Goal: Task Accomplishment & Management: Manage account settings

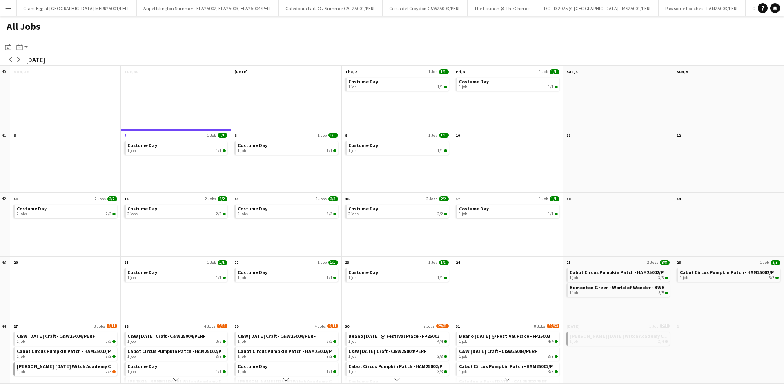
scroll to position [0, 359]
click at [20, 60] on app-icon "arrow-right" at bounding box center [18, 59] width 5 height 5
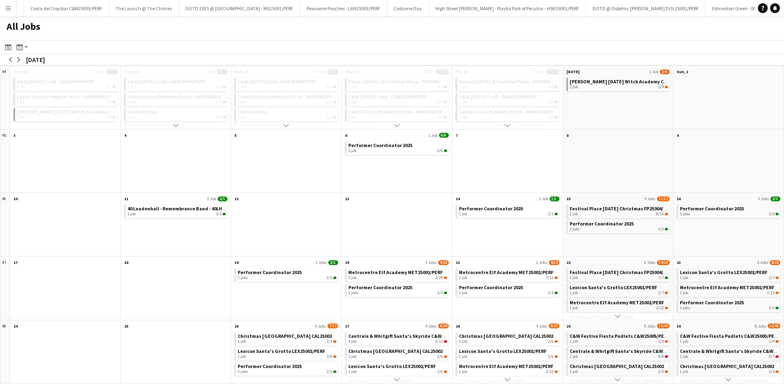
drag, startPoint x: 23, startPoint y: 60, endPoint x: 27, endPoint y: 60, distance: 4.1
click at [27, 60] on div "arrow-left arrow-right [DATE]" at bounding box center [27, 59] width 55 height 11
click at [22, 59] on button "arrow-right" at bounding box center [19, 60] width 8 height 8
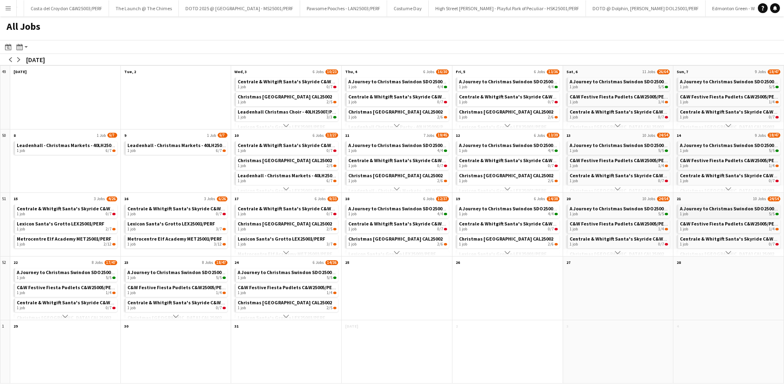
click at [733, 216] on div "1 job 5/5" at bounding box center [729, 214] width 99 height 5
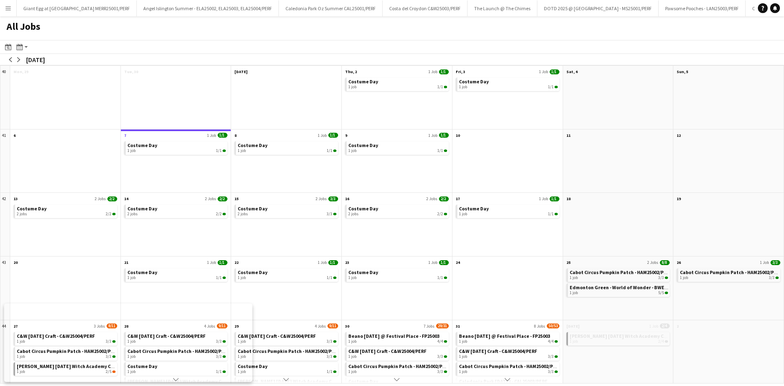
click at [0, 3] on button "Menu" at bounding box center [8, 8] width 16 height 16
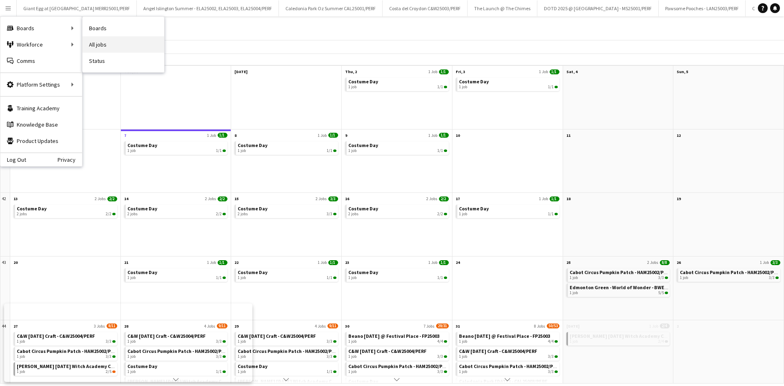
click at [92, 39] on link "All jobs" at bounding box center [124, 44] width 82 height 16
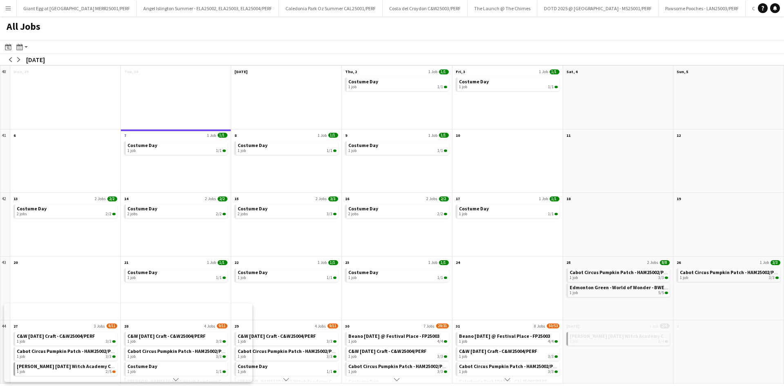
drag, startPoint x: 8, startPoint y: 10, endPoint x: 16, endPoint y: 34, distance: 25.8
click at [9, 10] on app-icon "Menu" at bounding box center [8, 8] width 7 height 7
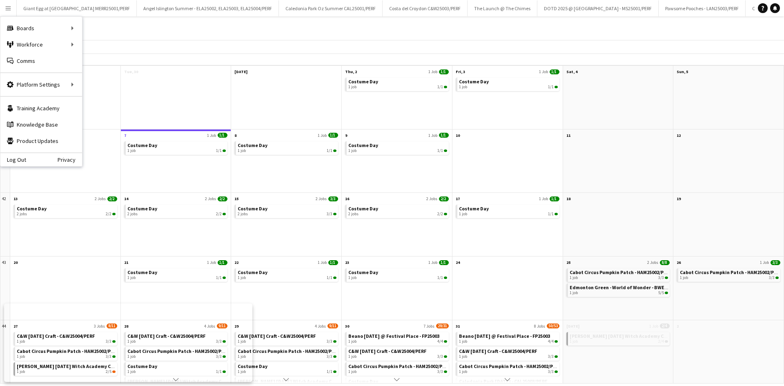
click at [11, 11] on button "Menu" at bounding box center [8, 8] width 16 height 16
click at [95, 45] on link "All jobs" at bounding box center [124, 44] width 82 height 16
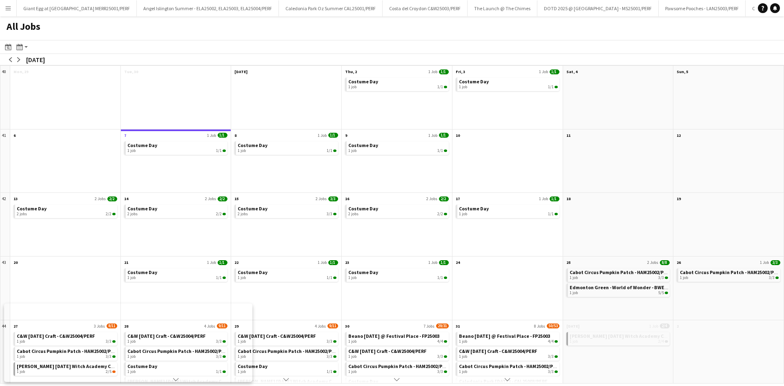
click at [7, 8] on app-icon "Menu" at bounding box center [8, 8] width 7 height 7
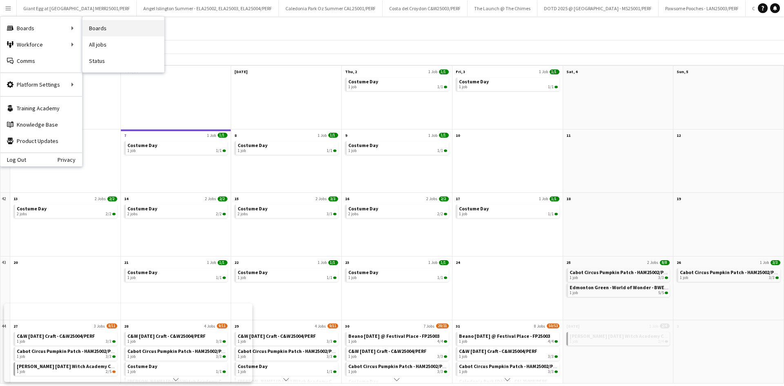
click at [99, 33] on link "Boards" at bounding box center [124, 28] width 82 height 16
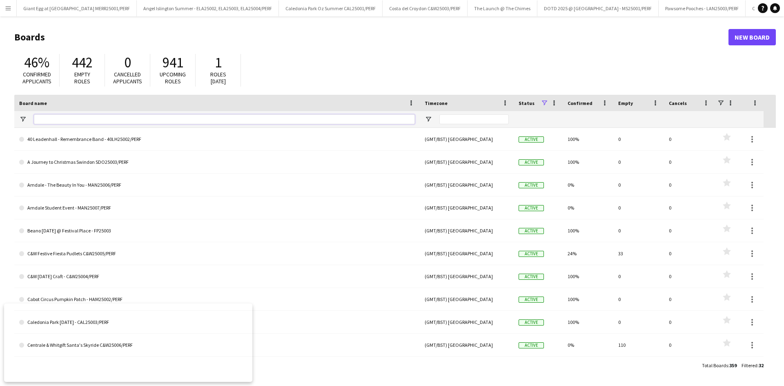
click at [114, 119] on input "Board name Filter Input" at bounding box center [224, 119] width 381 height 10
paste input "**********"
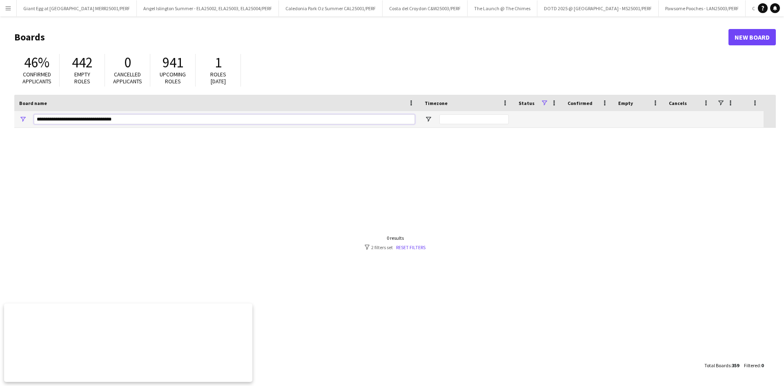
click at [66, 121] on input "**********" at bounding box center [224, 119] width 381 height 10
drag, startPoint x: 115, startPoint y: 118, endPoint x: 0, endPoint y: 134, distance: 115.9
click at [0, 134] on main "Boards New Board 46% Confirmed applicants 442 Empty roles 0 Cancelled applicant…" at bounding box center [392, 200] width 784 height 369
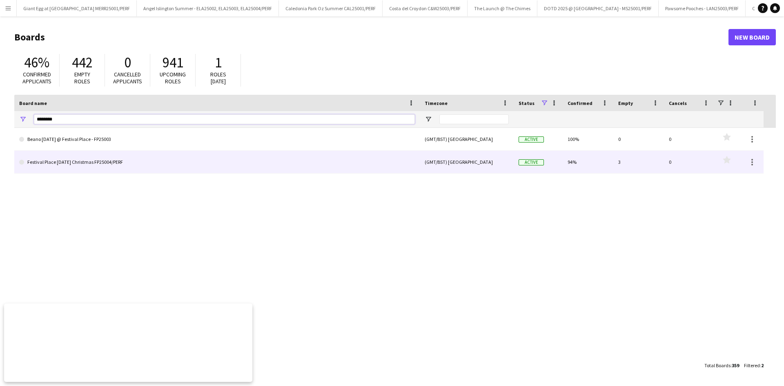
type input "********"
click at [138, 166] on link "Festival Place [DATE] Christmas FP25004/PERF" at bounding box center [217, 162] width 396 height 23
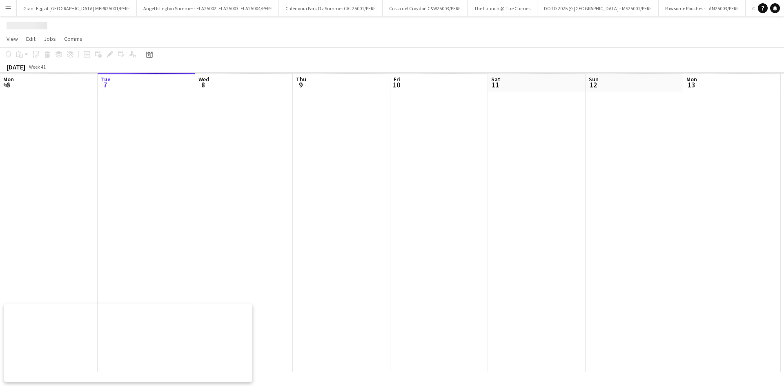
scroll to position [0, 346]
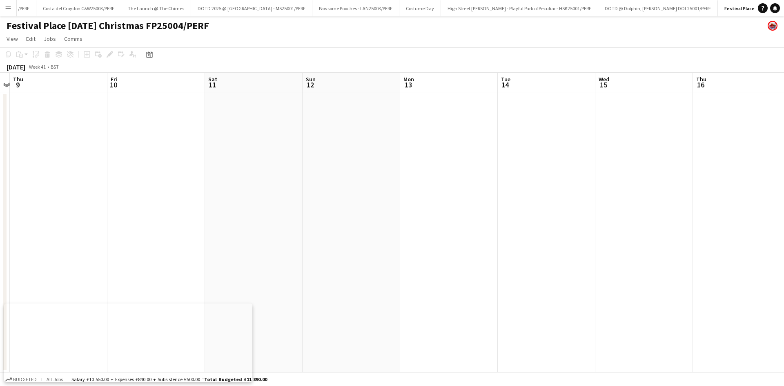
drag, startPoint x: 548, startPoint y: 216, endPoint x: 237, endPoint y: 237, distance: 311.5
click at [237, 237] on app-calendar-viewport "Mon 6 Tue 7 Wed 8 Thu 9 Fri 10 Sat 11 Sun 12 Mon 13 Tue 14 Wed 15 Thu 16 Fri 17…" at bounding box center [392, 222] width 784 height 299
drag, startPoint x: 514, startPoint y: 215, endPoint x: 336, endPoint y: 246, distance: 180.7
click at [336, 246] on app-calendar-viewport "Mon 6 Tue 7 Wed 8 Thu 9 Fri 10 Sat 11 Sun 12 Mon 13 Tue 14 Wed 15 Thu 16 Fri 17…" at bounding box center [392, 222] width 784 height 299
click at [349, 245] on app-calendar-viewport "Wed 8 Thu 9 Fri 10 Sat 11 Sun 12 Mon 13 Tue 14 Wed 15 Thu 16 Fri 17 Sat 18 Sun …" at bounding box center [392, 222] width 784 height 299
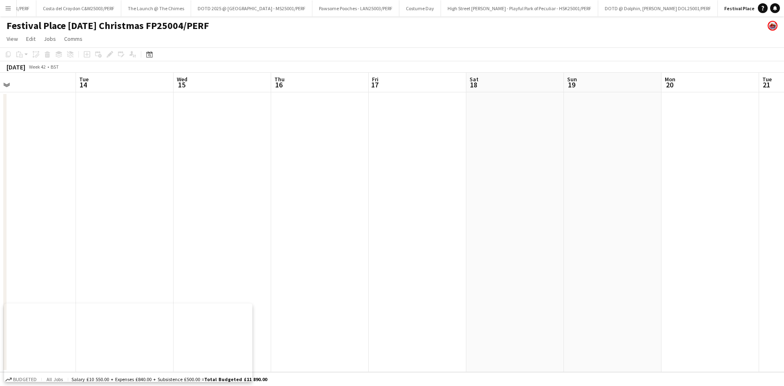
drag, startPoint x: 665, startPoint y: 187, endPoint x: 500, endPoint y: 220, distance: 169.0
click at [497, 220] on app-calendar-viewport "Fri 10 Sat 11 Sun 12 Mon 13 Tue 14 Wed 15 Thu 16 Fri 17 Sat 18 Sun 19 Mon 20 Tu…" at bounding box center [392, 222] width 784 height 299
click at [437, 200] on app-calendar-viewport "Sun 12 Mon 13 Tue 14 Wed 15 Thu 16 Fri 17 Sat 18 Sun 19 Mon 20 Tue 21 Wed 22 Th…" at bounding box center [392, 222] width 784 height 299
click at [414, 188] on app-calendar-viewport "Tue 14 Wed 15 Thu 16 Fri 17 Sat 18 Sun 19 Mon 20 Tue 21 Wed 22 Thu 23 Fri 24 Sa…" at bounding box center [392, 222] width 784 height 299
drag, startPoint x: 566, startPoint y: 172, endPoint x: 305, endPoint y: 204, distance: 262.5
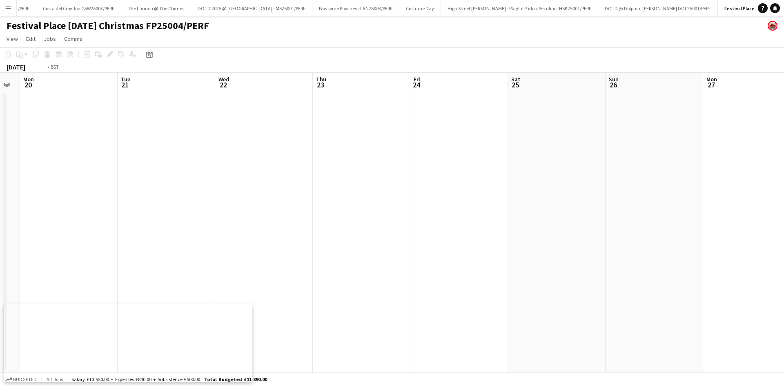
click at [305, 203] on app-calendar-viewport "Fri 17 Sat 18 Sun 19 Mon 20 Tue 21 Wed 22 Thu 23 Fri 24 Sat 25 Sun 26 Mon 27 Tu…" at bounding box center [392, 222] width 784 height 299
drag, startPoint x: 346, startPoint y: 213, endPoint x: 558, endPoint y: 186, distance: 213.7
click at [339, 216] on app-calendar-viewport "Tue 21 Wed 22 Thu 23 Fri 24 Sat 25 Sun 26 Mon 27 Tue 28 Wed 29 Thu 30 Fri 31 Sa…" at bounding box center [392, 222] width 784 height 299
click at [328, 236] on app-calendar-viewport "Tue 21 Wed 22 Thu 23 Fri 24 Sat 25 Sun 26 Mon 27 Tue 28 Wed 29 Thu 30 Fri 31 Sa…" at bounding box center [392, 222] width 784 height 299
drag, startPoint x: 629, startPoint y: 176, endPoint x: 329, endPoint y: 205, distance: 301.2
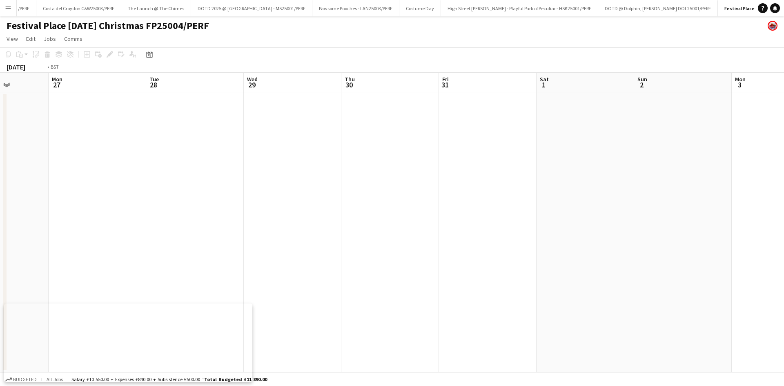
click at [403, 205] on app-calendar-viewport "Fri 24 Sat 25 Sun 26 Mon 27 Tue 28 Wed 29 Thu 30 Fri 31 Sat 1 Sun 2 Mon 3 Tue 4…" at bounding box center [392, 222] width 784 height 299
click at [25, 67] on div "[DATE]" at bounding box center [16, 67] width 19 height 8
click at [151, 51] on icon at bounding box center [149, 54] width 6 height 7
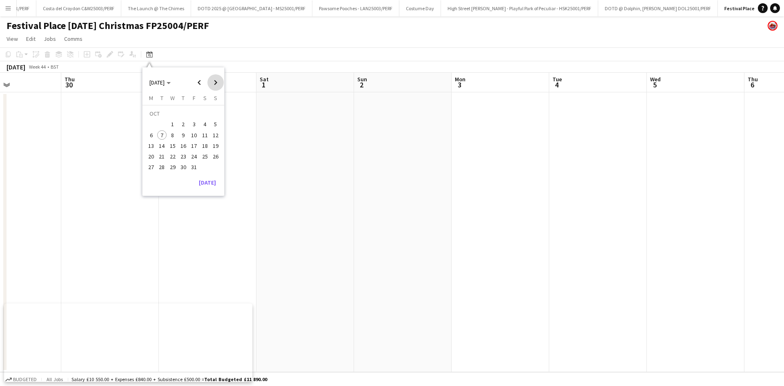
click at [215, 83] on span "Next month" at bounding box center [216, 82] width 16 height 16
click at [215, 84] on span "Next month" at bounding box center [216, 82] width 16 height 16
click at [156, 85] on span "DEC 2025" at bounding box center [157, 82] width 15 height 7
click at [202, 80] on span "Previous 24 years" at bounding box center [199, 82] width 16 height 16
click at [25, 175] on app-date-cell at bounding box center [13, 232] width 98 height 280
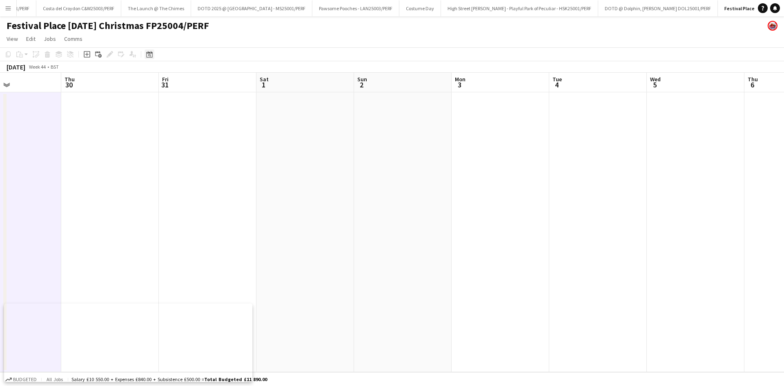
click at [152, 56] on icon "Date picker" at bounding box center [149, 54] width 7 height 7
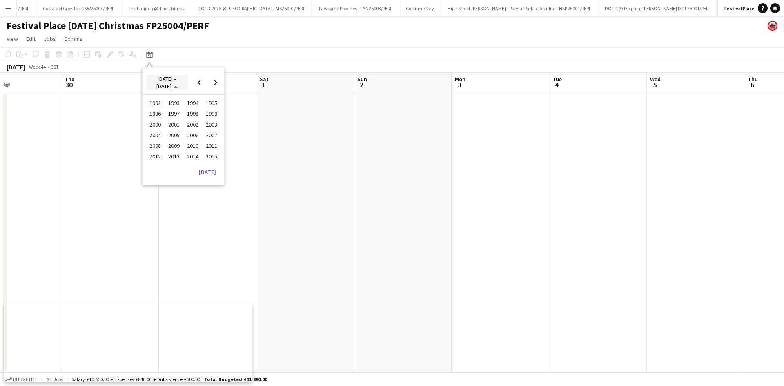
click at [170, 82] on span "1992 – 2015" at bounding box center [166, 82] width 20 height 15
click at [197, 80] on span "Previous month" at bounding box center [199, 82] width 16 height 16
click at [184, 110] on span "1" at bounding box center [184, 114] width 10 height 11
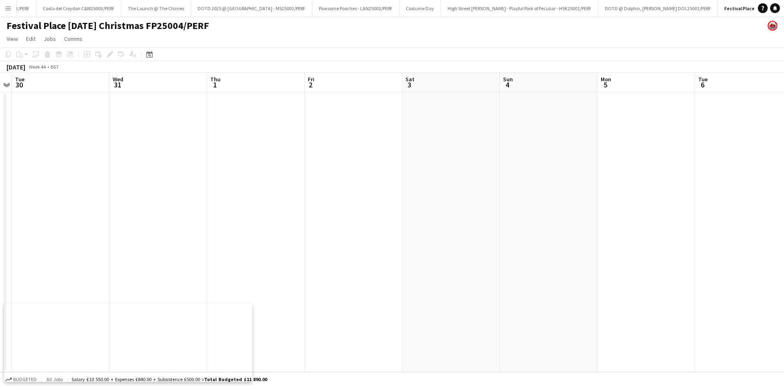
drag, startPoint x: 383, startPoint y: 226, endPoint x: 626, endPoint y: 182, distance: 247.0
click at [382, 227] on app-calendar-viewport "Sat 27 Sun 28 Mon 29 Tue 30 Wed 31 Thu 1 Fri 2 Sat 3 Sun 4 Mon 5 Tue 6 Wed 7 Th…" at bounding box center [392, 222] width 784 height 299
click at [299, 240] on app-calendar-viewport "Mon 29 Tue 30 Wed 31 Thu 1 Fri 2 Sat 3 Sun 4 Mon 5 Tue 6 Wed 7 Thu 8 Fri 9 Sat …" at bounding box center [392, 222] width 784 height 299
drag, startPoint x: 167, startPoint y: 289, endPoint x: 575, endPoint y: 238, distance: 410.8
click at [150, 294] on app-calendar-viewport "Thu 1 Fri 2 Sat 3 Sun 4 Mon 5 Tue 6 Wed 7 Thu 8 Fri 9 Sat 10 Sun 11 Mon 12 Tue …" at bounding box center [392, 222] width 784 height 299
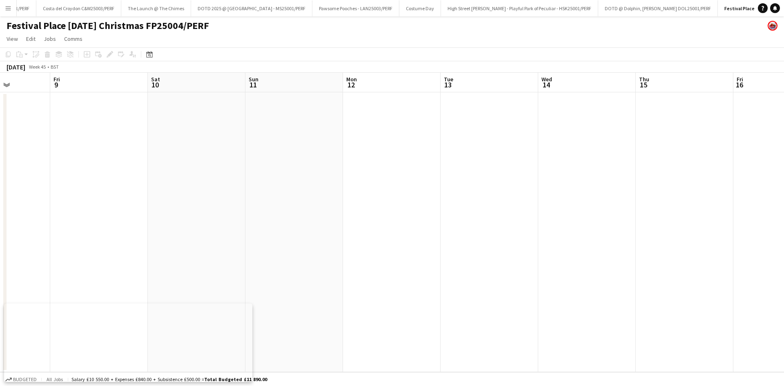
drag, startPoint x: 454, startPoint y: 279, endPoint x: 288, endPoint y: 290, distance: 167.0
click at [253, 297] on app-calendar-viewport "Tue 6 Wed 7 Thu 8 Fri 9 Sat 10 Sun 11 Mon 12 Tue 13 Wed 14 Thu 15 Fri 16 Sat 17…" at bounding box center [392, 222] width 784 height 299
drag, startPoint x: 399, startPoint y: 266, endPoint x: 393, endPoint y: 266, distance: 5.8
click at [393, 266] on app-calendar-viewport "Fri 9 Sat 10 Sun 11 Mon 12 Tue 13 Wed 14 Thu 15 Fri 16 Sat 17 Sun 18 Mon 19 Tue…" at bounding box center [392, 222] width 784 height 299
drag, startPoint x: 502, startPoint y: 244, endPoint x: 411, endPoint y: 244, distance: 91.9
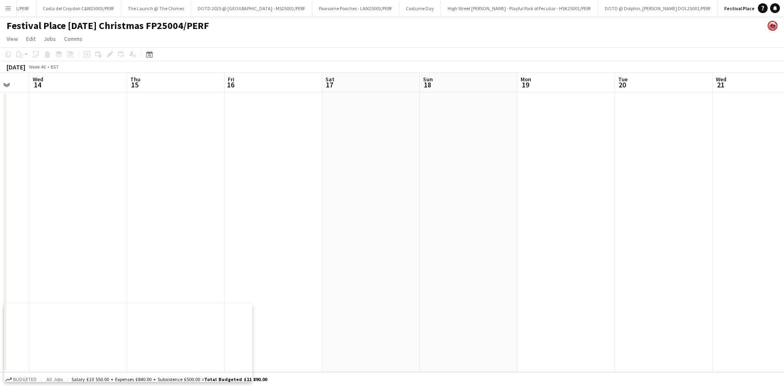
click at [288, 266] on app-calendar-viewport "Sun 11 Mon 12 Tue 13 Wed 14 Thu 15 Fri 16 Sat 17 Sun 18 Mon 19 Tue 20 Wed 21 Th…" at bounding box center [392, 222] width 784 height 299
drag, startPoint x: 232, startPoint y: 253, endPoint x: 246, endPoint y: 252, distance: 13.9
click at [237, 253] on app-calendar-viewport "Wed 14 Thu 15 Fri 16 Sat 17 Sun 18 Mon 19 Tue 20 Wed 21 Thu 22 Fri 23 Sat 24 Su…" at bounding box center [392, 222] width 784 height 299
drag, startPoint x: 276, startPoint y: 240, endPoint x: 314, endPoint y: 238, distance: 37.6
click at [274, 243] on app-calendar-viewport "Wed 14 Thu 15 Fri 16 Sat 17 Sun 18 Mon 19 Tue 20 Wed 21 Thu 22 Fri 23 Sat 24 Su…" at bounding box center [392, 222] width 784 height 299
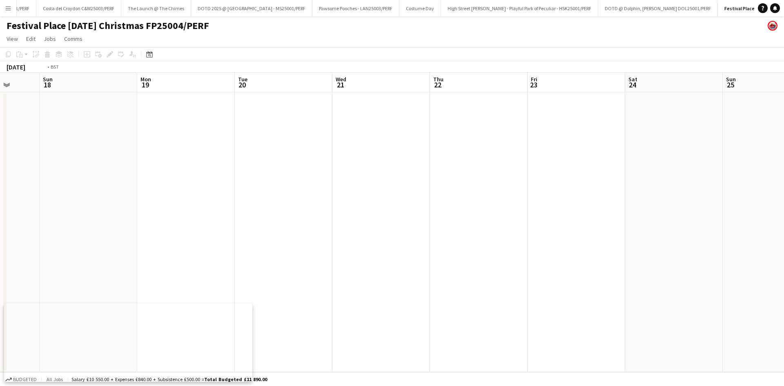
click at [333, 250] on app-calendar-viewport "Thu 15 Fri 16 Sat 17 Sun 18 Mon 19 Tue 20 Wed 21 Thu 22 Fri 23 Sat 24 Sun 25 Mo…" at bounding box center [392, 222] width 784 height 299
drag, startPoint x: 437, startPoint y: 246, endPoint x: 373, endPoint y: 262, distance: 66.1
click at [362, 257] on app-calendar-viewport "Sat 17 Sun 18 Mon 19 Tue 20 Wed 21 Thu 22 Fri 23 Sat 24 Sun 25 Mon 26 Tue 27 We…" at bounding box center [392, 222] width 784 height 299
drag, startPoint x: 503, startPoint y: 240, endPoint x: 270, endPoint y: 271, distance: 234.5
click at [270, 271] on app-calendar-viewport "Thu 22 Fri 23 Sat 24 Sun 25 Mon 26 Tue 27 Wed 28 Thu 29 Fri 30 Sat 1 Sun 2 Mon …" at bounding box center [392, 222] width 784 height 299
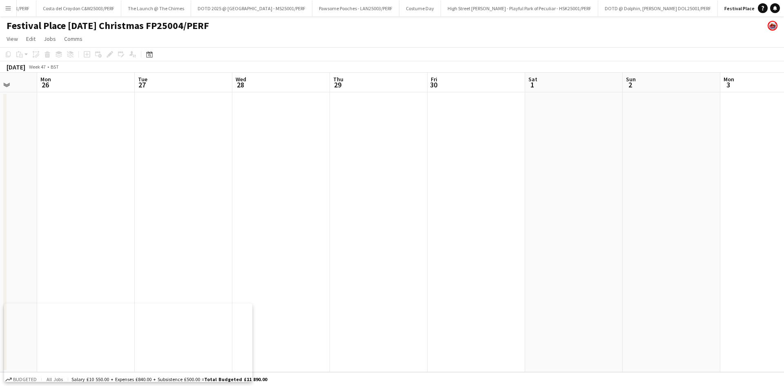
drag, startPoint x: 337, startPoint y: 231, endPoint x: 537, endPoint y: 181, distance: 205.8
click at [336, 232] on app-calendar-viewport "Fri 23 Sat 24 Sun 25 Mon 26 Tue 27 Wed 28 Thu 29 Fri 30 Sat 1 Sun 2 Mon 3 Tue 4…" at bounding box center [392, 222] width 784 height 299
drag, startPoint x: 296, startPoint y: 222, endPoint x: 178, endPoint y: 248, distance: 120.9
click at [168, 248] on app-calendar-viewport "Sun 25 Mon 26 Tue 27 Wed 28 Thu 29 Fri 30 Sat 1 Sun 2 Mon 3 Tue 4 Wed 5 Thu 6 F…" at bounding box center [392, 222] width 784 height 299
drag, startPoint x: 444, startPoint y: 189, endPoint x: 326, endPoint y: 218, distance: 120.8
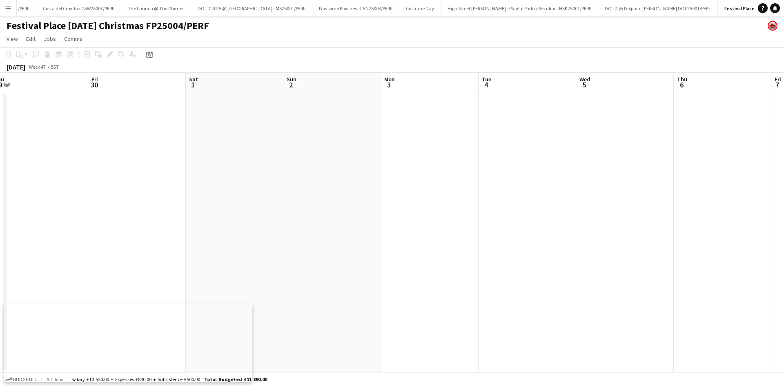
click at [289, 225] on app-calendar-viewport "Tue 27 Wed 28 Thu 29 Fri 30 Sat 1 Sun 2 Mon 3 Tue 4 Wed 5 Thu 6 Fri 7 Sat 8 Sun…" at bounding box center [392, 222] width 784 height 299
drag, startPoint x: 423, startPoint y: 194, endPoint x: 386, endPoint y: 203, distance: 38.5
click at [261, 237] on app-calendar-viewport "Thu 29 Fri 30 Sat 1 Sun 2 Mon 3 Tue 4 Wed 5 Thu 6 Fri 7 Sat 8 Sun 9 Mon 10 Tue …" at bounding box center [392, 222] width 784 height 299
click at [273, 224] on app-calendar-viewport "Sat 1 Sun 2 Mon 3 Tue 4 Wed 5 Thu 6 Fri 7 Sat 8 Sun 9 Mon 10 Tue 11 Wed 12 Thu …" at bounding box center [392, 222] width 784 height 299
drag, startPoint x: 551, startPoint y: 170, endPoint x: 297, endPoint y: 229, distance: 260.8
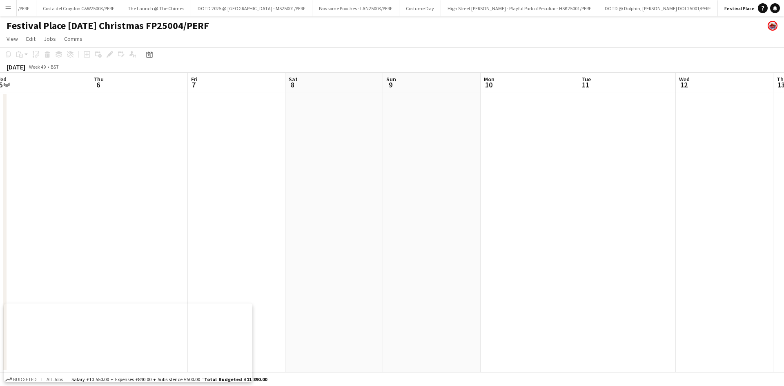
click at [210, 248] on app-calendar-viewport "Mon 3 Tue 4 Wed 5 Thu 6 Fri 7 Sat 8 Sun 9 Mon 10 Tue 11 Wed 12 Thu 13 Fri 14 Sa…" at bounding box center [392, 222] width 784 height 299
drag, startPoint x: 232, startPoint y: 242, endPoint x: 386, endPoint y: 220, distance: 154.8
click at [233, 242] on app-calendar-viewport "Thu 6 Fri 7 Sat 8 Sun 9 Mon 10 Tue 11 Wed 12 Thu 13 Fri 14 Sat 15 Sun 16 Mon 17…" at bounding box center [392, 222] width 784 height 299
click at [105, 285] on app-calendar-viewport "Fri 7 Sat 8 Sun 9 Mon 10 Tue 11 Wed 12 Thu 13 Fri 14 Sat 15 Sun 16 Mon 17 Tue 1…" at bounding box center [392, 222] width 784 height 299
drag, startPoint x: 258, startPoint y: 262, endPoint x: 192, endPoint y: 290, distance: 72.0
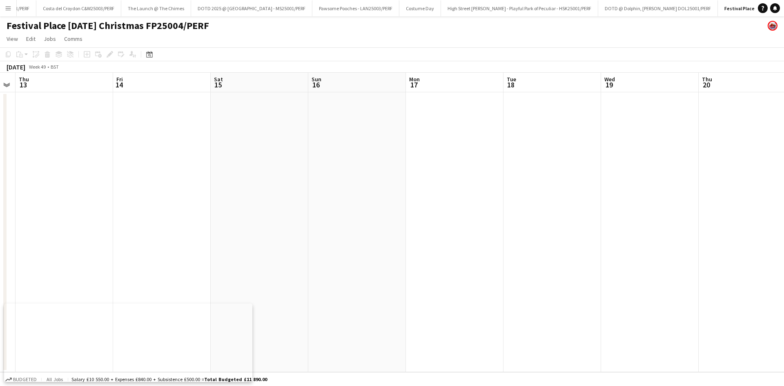
click at [131, 301] on app-calendar-viewport "Mon 10 Tue 11 Wed 12 Thu 13 Fri 14 Sat 15 Sun 16 Mon 17 Tue 18 Wed 19 Thu 20 Fr…" at bounding box center [392, 222] width 784 height 299
drag, startPoint x: 121, startPoint y: 287, endPoint x: 102, endPoint y: 289, distance: 18.9
click at [79, 292] on app-calendar-viewport "Wed 12 Thu 13 Fri 14 Sat 15 Sun 16 Mon 17 Tue 18 Wed 19 Thu 20 Fri 21 Sat 22 Su…" at bounding box center [392, 222] width 784 height 299
drag, startPoint x: 734, startPoint y: 231, endPoint x: 738, endPoint y: 204, distance: 26.9
click at [476, 261] on app-calendar-viewport "Sat 15 Sun 16 Mon 17 Tue 18 Wed 19 Thu 20 Fri 21 Sat 22 Sun 23 Mon 24 Tue 25 We…" at bounding box center [392, 222] width 784 height 299
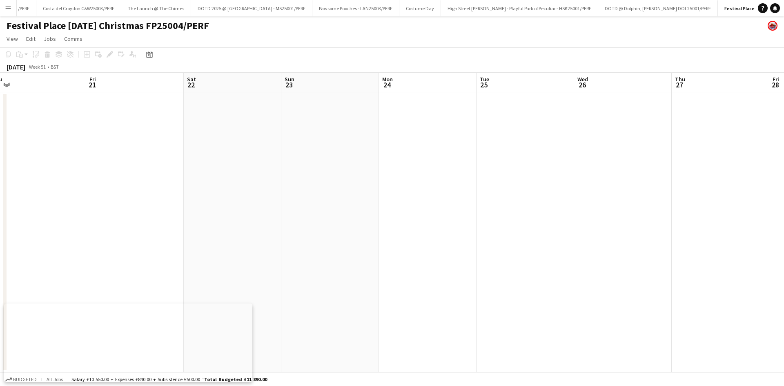
click at [529, 214] on app-calendar-viewport "Mon 17 Tue 18 Wed 19 Thu 20 Fri 21 Sat 22 Sun 23 Mon 24 Tue 25 Wed 26 Thu 27 Fr…" at bounding box center [392, 222] width 784 height 299
drag, startPoint x: 675, startPoint y: 186, endPoint x: 642, endPoint y: 199, distance: 35.2
click at [577, 206] on app-calendar-viewport "Thu 20 Fri 21 Sat 22 Sun 23 Mon 24 Tue 25 Wed 26 Thu 27 Fri 28 Sat 29 Sun 30 Mo…" at bounding box center [392, 222] width 784 height 299
click at [565, 221] on app-calendar-viewport "Fri 21 Sat 22 Sun 23 Mon 24 Tue 25 Wed 26 Thu 27 Fri 28 Sat 29 Sun 30 Mon 31 Tu…" at bounding box center [392, 222] width 784 height 299
drag, startPoint x: 580, startPoint y: 221, endPoint x: 673, endPoint y: 205, distance: 94.1
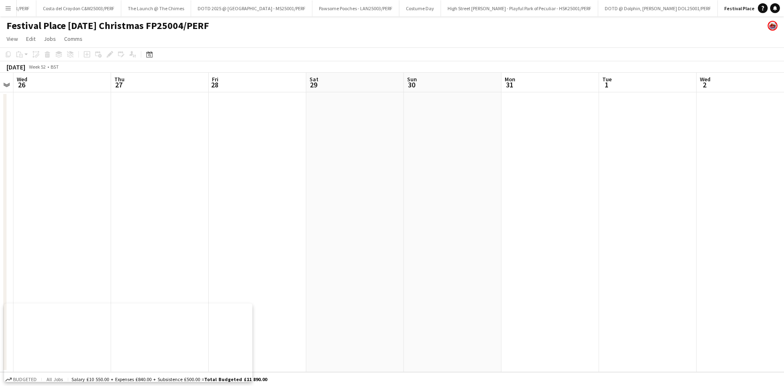
click at [546, 230] on app-calendar-viewport "Sun 23 Mon 24 Tue 25 Wed 26 Thu 27 Fri 28 Sat 29 Sun 30 Mon 31 Tue 1 Wed 2 Thu …" at bounding box center [392, 222] width 784 height 299
click at [522, 238] on app-calendar-viewport "Tue 25 Wed 26 Thu 27 Fri 28 Sat 29 Sun 30 Mon 31 Tue 1 Wed 2 Thu 3 Fri 4 Sat 5 …" at bounding box center [392, 222] width 784 height 299
drag, startPoint x: 725, startPoint y: 195, endPoint x: 684, endPoint y: 206, distance: 42.2
click at [601, 222] on app-calendar-viewport "Wed 26 Thu 27 Fri 28 Sat 29 Sun 30 Mon 31 Tue 1 Wed 2 Thu 3 Fri 4 Sat 5 Sun 6 M…" at bounding box center [392, 222] width 784 height 299
click at [572, 234] on app-calendar-viewport "Fri 28 Sat 29 Sun 30 Mon 31 Tue 1 Wed 2 Thu 3 Fri 4 Sat 5 Sun 6 Mon 7 Tue 8 Wed…" at bounding box center [392, 222] width 784 height 299
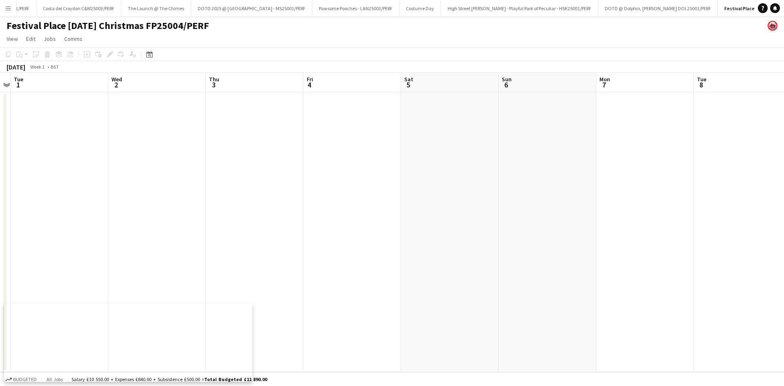
drag, startPoint x: 625, startPoint y: 221, endPoint x: 776, endPoint y: 183, distance: 155.8
click at [527, 240] on app-calendar-viewport "Sat 29 Sun 30 Mon 31 Tue 1 Wed 2 Thu 3 Fri 4 Sat 5 Sun 6 Mon 7 Tue 8 Wed 9 Thu …" at bounding box center [392, 222] width 784 height 299
click at [558, 225] on app-calendar-viewport "Sun 30 Mon 31 Tue 1 Wed 2 Thu 3 Fri 4 Sat 5 Sun 6 Mon 7 Tue 8 Wed 9 Thu 10 Fri …" at bounding box center [392, 222] width 784 height 299
drag, startPoint x: 557, startPoint y: 223, endPoint x: 741, endPoint y: 182, distance: 188.5
click at [561, 226] on app-calendar-viewport "Tue 1 Wed 2 Thu 3 Fri 4 Sat 5 Sun 6 Mon 7 Tue 8 Wed 9 Thu 10 Fri 11 Sat 12 Sun …" at bounding box center [392, 222] width 784 height 299
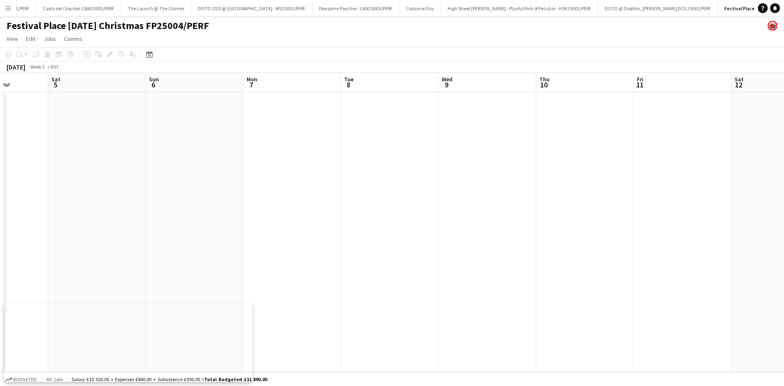
click at [594, 214] on app-calendar-viewport "Wed 2 Thu 3 Fri 4 Sat 5 Sun 6 Mon 7 Tue 8 Wed 9 Thu 10 Fri 11 Sat 12 Sun 13 Mon…" at bounding box center [392, 222] width 784 height 299
drag
click at [442, 248] on app-calendar-viewport "Wed 2 Thu 3 Fri 4 Sat 5 Sun 6 Mon 7 Tue 8 Wed 9 Thu 10 Fri 11 Sat 12 Sun 13 Mon…" at bounding box center [392, 222] width 784 height 299
click at [400, 264] on app-calendar-viewport "Sat 5 Sun 6 Mon 7 Tue 8 Wed 9 Thu 10 Fri 11 Sat 12 Sun 13 Mon 14 Tue 15 Wed 16 …" at bounding box center [392, 222] width 784 height 299
click at [531, 229] on app-calendar-viewport "Mon 7 Tue 8 Wed 9 Thu 10 Fri 11 Sat 12 Sun 13 Mon 14 Tue 15 Wed 16 Thu 17 Fri 1…" at bounding box center [392, 222] width 784 height 299
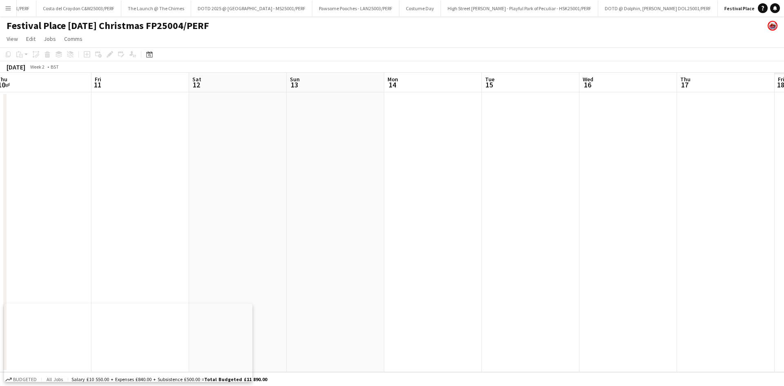
scroll to position [0, 276]
click at [646, 166] on app-calendar-viewport "Mon 7 Tue 8 Wed 9 Thu 10 Fri 11 Sat 12 Sun 13 Mon 14 Tue 15 Wed 16 Thu 17 Fri 1…" at bounding box center [392, 222] width 784 height 299
click at [355, 138] on app-calendar-viewport "Wed 2 Thu 3 Fri 4 Sat 5 Sun 6 Mon 7 Tue 8 Wed 9 Thu 10 Fri 11 Sat 12 Sun 13 Mon…" at bounding box center [392, 222] width 784 height 299
drag, startPoint x: 236, startPoint y: 184, endPoint x: 373, endPoint y: 139, distance: 144.4
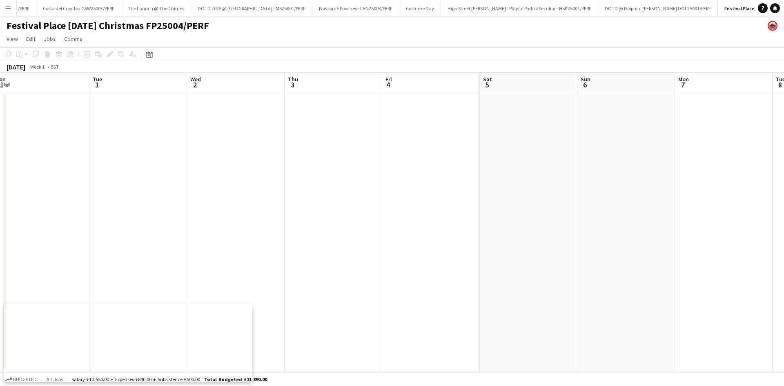
click at [373, 139] on app-calendar-viewport "Sat 29 Sun 30 Mon 31 Tue 1 Wed 2 Thu 3 Fri 4 Sat 5 Sun 6 Mon 7 Tue 8 Wed 9 Thu …" at bounding box center [392, 222] width 784 height 299
click at [348, 118] on app-calendar-viewport "Sat 29 Sun 30 Mon 31 Tue 1 Wed 2 Thu 3 Fri 4 Sat 5 Sun 6 Mon 7 Tue 8 Wed 9 Thu …" at bounding box center [392, 222] width 784 height 299
drag, startPoint x: 303, startPoint y: 134, endPoint x: 247, endPoint y: 149, distance: 58.7
click at [395, 106] on app-calendar-viewport "Wed 26 Thu 27 Fri 28 Sat 29 Sun 30 Mon 31 Tue 1 Wed 2 Thu 3 Fri 4 Sat 5 Sun 6 M…" at bounding box center [392, 222] width 784 height 299
drag, startPoint x: 226, startPoint y: 154, endPoint x: 281, endPoint y: 126, distance: 62.1
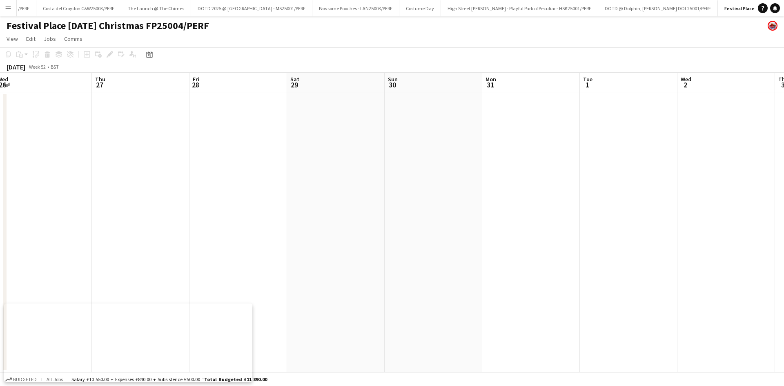
click at [442, 90] on app-calendar-viewport "Mon 24 Tue 25 Wed 26 Thu 27 Fri 28 Sat 29 Sun 30 Mon 31 Tue 1 Wed 2 Thu 3 Fri 4…" at bounding box center [392, 222] width 784 height 299
drag, startPoint x: 384, startPoint y: 103, endPoint x: 232, endPoint y: 141, distance: 156.6
click at [430, 87] on app-calendar-viewport "Sat 22 Sun 23 Mon 24 Tue 25 Wed 26 Thu 27 Fri 28 Sat 29 Sun 30 Mon 31 Tue 1 Wed…" at bounding box center [392, 222] width 784 height 299
drag, startPoint x: 202, startPoint y: 152, endPoint x: 313, endPoint y: 121, distance: 115.5
click at [438, 86] on app-calendar-viewport "Wed 19 Thu 20 Fri 21 Sat 22 Sun 23 Mon 24 Tue 25 Wed 26 Thu 27 Fri 28 Sat 29 Su…" at bounding box center [392, 222] width 784 height 299
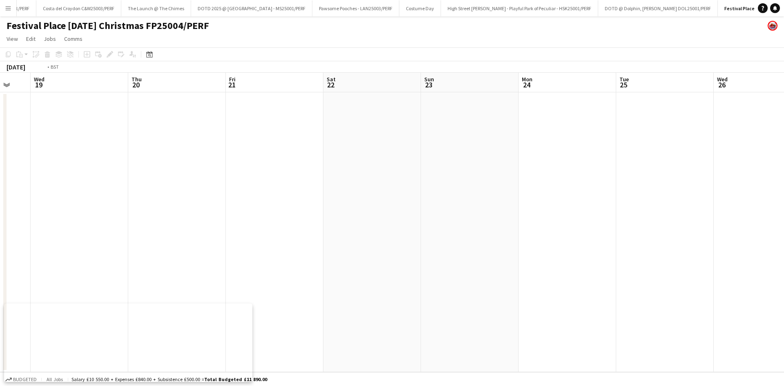
drag, startPoint x: 444, startPoint y: 87, endPoint x: 294, endPoint y: 130, distance: 156.4
click at [456, 82] on app-calendar-viewport "Mon 17 Tue 18 Wed 19 Thu 20 Fri 21 Sat 22 Sun 23 Mon 24 Tue 25 Wed 26 Thu 27 Fr…" at bounding box center [392, 222] width 784 height 299
click at [421, 101] on app-calendar-viewport "Fri 14 Sat 15 Sun 16 Mon 17 Tue 18 Wed 19 Thu 20 Fri 21 Sat 22 Sun 23 Mon 24 Tu…" at bounding box center [392, 222] width 784 height 299
drag, startPoint x: 366, startPoint y: 143, endPoint x: 235, endPoint y: 168, distance: 133.8
click at [457, 109] on app-calendar-viewport "Wed 12 Thu 13 Fri 14 Sat 15 Sun 16 Mon 17 Tue 18 Wed 19 Thu 20 Fri 21 Sat 22 Su…" at bounding box center [392, 222] width 784 height 299
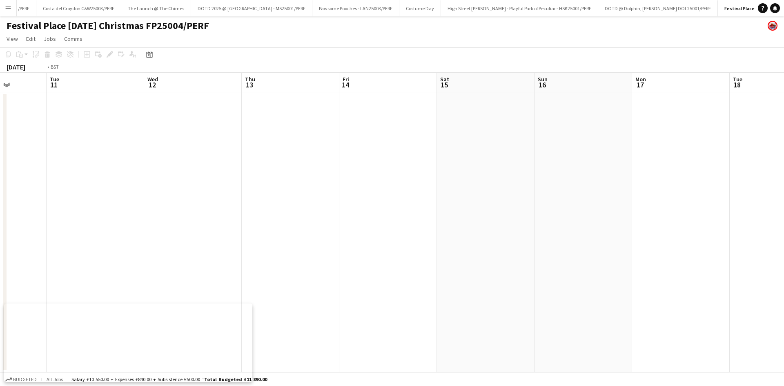
click at [375, 131] on app-calendar-viewport "Sat 8 Sun 9 Mon 10 Tue 11 Wed 12 Thu 13 Fri 14 Sat 15 Sun 16 Mon 17 Tue 18 Wed …" at bounding box center [392, 222] width 784 height 299
drag, startPoint x: 322, startPoint y: 150, endPoint x: 128, endPoint y: 198, distance: 200.2
click at [362, 137] on app-calendar-viewport "Fri 7 Sat 8 Sun 9 Mon 10 Tue 11 Wed 12 Thu 13 Fri 14 Sat 15 Sun 16 Mon 17 Tue 1…" at bounding box center [392, 222] width 784 height 299
click at [327, 144] on app-calendar-viewport "Tue 4 Wed 5 Thu 6 Fri 7 Sat 8 Sun 9 Mon 10 Tue 11 Wed 12 Thu 13 Fri 14 Sat 15 S…" at bounding box center [392, 222] width 784 height 299
drag, startPoint x: 204, startPoint y: 179, endPoint x: 162, endPoint y: 176, distance: 42.1
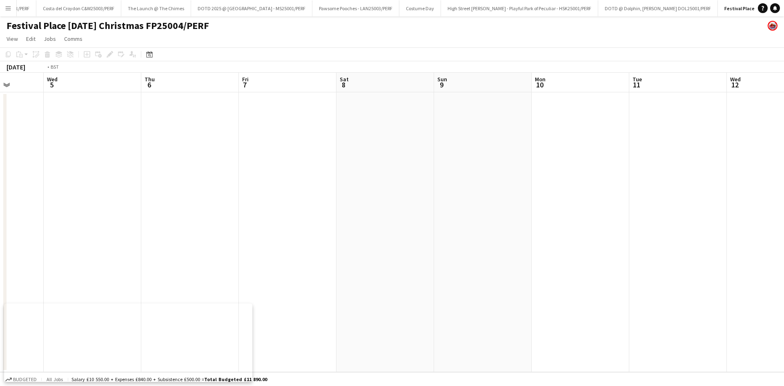
click at [285, 150] on app-calendar-viewport "Sun 2 Mon 3 Tue 4 Wed 5 Thu 6 Fri 7 Sat 8 Sun 9 Mon 10 Tue 11 Wed 12 Thu 13 Fri…" at bounding box center [392, 222] width 784 height 299
drag, startPoint x: 189, startPoint y: 173, endPoint x: 217, endPoint y: 166, distance: 28.6
click at [230, 165] on app-calendar-viewport "Fri 30 Sat 1 Sun 2 Mon 3 Tue 4 Wed 5 Thu 6 Fri 7 Sat 8 Sun 9 Mon 10 Tue 11 Wed …" at bounding box center [392, 222] width 784 height 299
drag, startPoint x: 103, startPoint y: 179, endPoint x: 202, endPoint y: 154, distance: 101.9
click at [326, 131] on app-calendar-viewport "Thu 29 Fri 30 Sat 1 Sun 2 Mon 3 Tue 4 Wed 5 Thu 6 Fri 7 Sat 8 Sun 9 Mon 10 Tue …" at bounding box center [392, 222] width 784 height 299
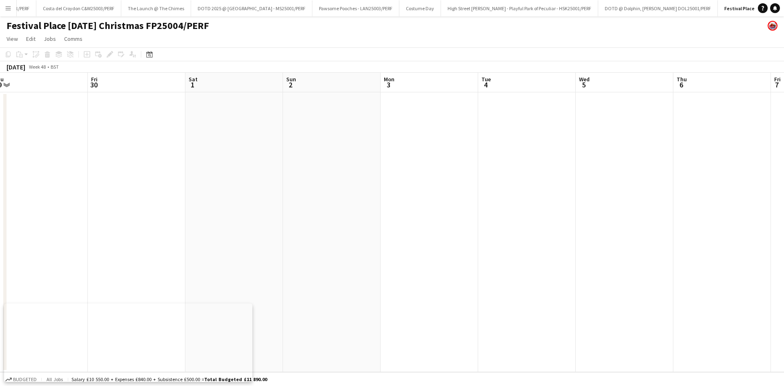
drag, startPoint x: 202, startPoint y: 155, endPoint x: 281, endPoint y: 130, distance: 82.7
click at [287, 129] on app-calendar-viewport "Tue 27 Wed 28 Thu 29 Fri 30 Sat 1 Sun 2 Mon 3 Tue 4 Wed 5 Thu 6 Fri 7 Sat 8 Sun…" at bounding box center [392, 222] width 784 height 299
click at [158, 137] on app-calendar-viewport "Mon 26 Tue 27 Wed 28 Thu 29 Fri 30 Sat 1 Sun 2 Mon 3 Tue 4 Wed 5 Thu 6 Fri 7 Sa…" at bounding box center [392, 222] width 784 height 299
drag, startPoint x: 164, startPoint y: 210, endPoint x: 330, endPoint y: 216, distance: 166.0
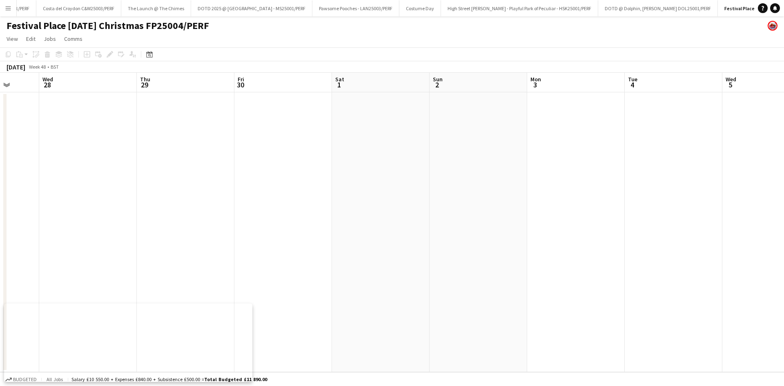
click at [305, 216] on app-calendar-viewport "Sun 25 Mon 26 Tue 27 Wed 28 Thu 29 Fri 30 Sat 1 Sun 2 Mon 3 Tue 4 Wed 5 Thu 6 F…" at bounding box center [392, 222] width 784 height 299
drag, startPoint x: 194, startPoint y: 227, endPoint x: 257, endPoint y: 229, distance: 62.9
click at [344, 225] on app-calendar-viewport "Fri 23 Sat 24 Sun 25 Mon 26 Tue 27 Wed 28 Thu 29 Fri 30 Sat 1 Sun 2 Mon 3 Tue 4…" at bounding box center [392, 222] width 784 height 299
drag, startPoint x: 267, startPoint y: 223, endPoint x: 259, endPoint y: 225, distance: 7.8
click at [309, 216] on app-calendar-viewport "Thu 22 Fri 23 Sat 24 Sun 25 Mon 26 Tue 27 Wed 28 Thu 29 Fri 30 Sat 1 Sun 2 Mon …" at bounding box center [392, 222] width 784 height 299
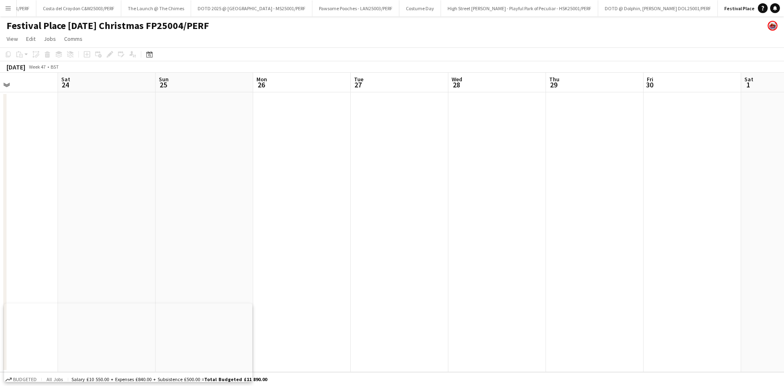
drag, startPoint x: 279, startPoint y: 222, endPoint x: 366, endPoint y: 205, distance: 89.1
click at [384, 202] on app-calendar-viewport "Wed 21 Thu 22 Fri 23 Sat 24 Sun 25 Mon 26 Tue 27 Wed 28 Thu 29 Fri 30 Sat 1 Sun…" at bounding box center [392, 222] width 784 height 299
drag, startPoint x: 266, startPoint y: 186, endPoint x: 418, endPoint y: 159, distance: 155.1
click at [415, 160] on app-calendar-viewport "Mon 19 Tue 20 Wed 21 Thu 22 Fri 23 Sat 24 Sun 25 Mon 26 Tue 27 Wed 28 Thu 29 Fr…" at bounding box center [392, 222] width 784 height 299
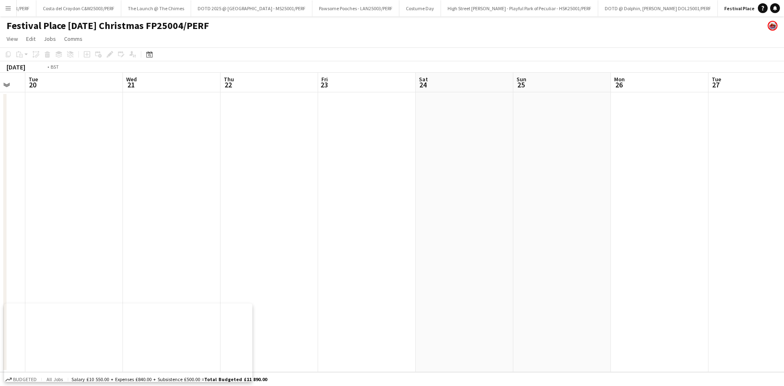
drag, startPoint x: 318, startPoint y: 179, endPoint x: 433, endPoint y: 164, distance: 116.2
click at [519, 147] on app-calendar-viewport "Sun 18 Mon 19 Tue 20 Wed 21 Thu 22 Fri 23 Sat 24 Sun 25 Mon 26 Tue 27 Wed 28 Th…" at bounding box center [392, 222] width 784 height 299
drag, startPoint x: 310, startPoint y: 188, endPoint x: 219, endPoint y: 215, distance: 95.0
click at [355, 185] on app-calendar-viewport "Fri 16 Sat 17 Sun 18 Mon 19 Tue 20 Wed 21 Thu 22 Fri 23 Sat 24 Sun 25 Mon 26 Tu…" at bounding box center [392, 222] width 784 height 299
click at [307, 199] on app-calendar-viewport "Thu 15 Fri 16 Sat 17 Sun 18 Mon 19 Tue 20 Wed 21 Thu 22 Fri 23 Sat 24 Sun 25 Mo…" at bounding box center [392, 222] width 784 height 299
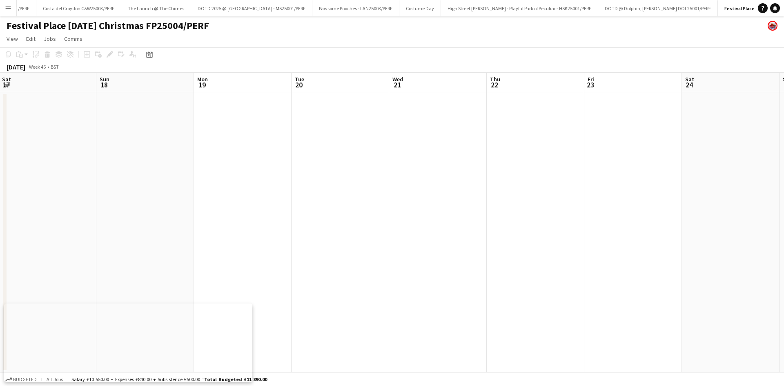
scroll to position [0, 239]
click at [9, 11] on app-icon "Menu" at bounding box center [8, 8] width 7 height 7
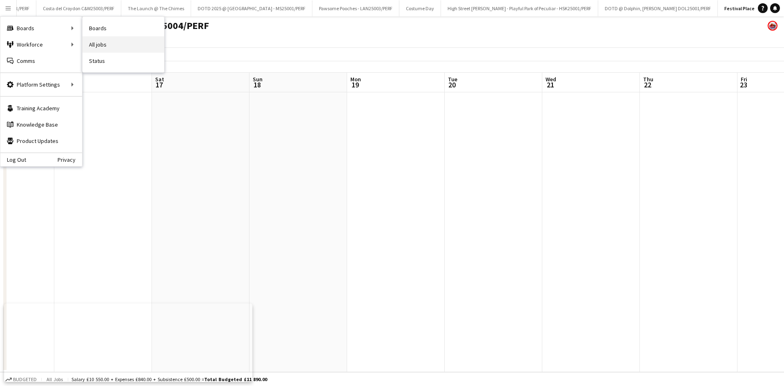
click at [93, 46] on link "All jobs" at bounding box center [124, 44] width 82 height 16
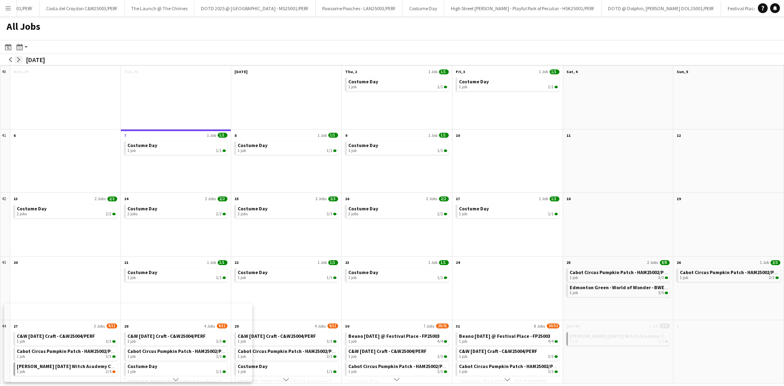
click at [22, 59] on button "arrow-right" at bounding box center [19, 60] width 8 height 8
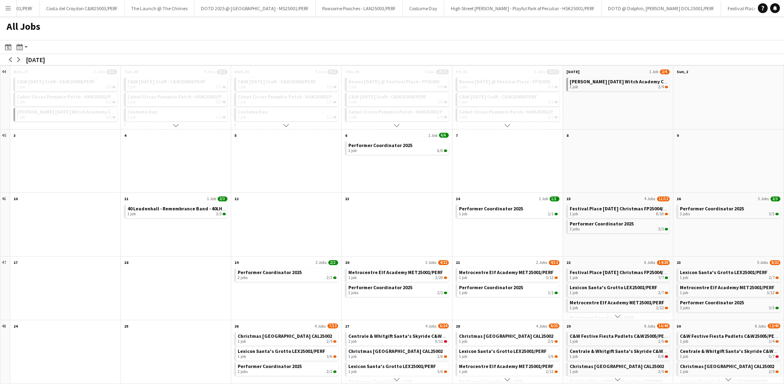
click at [600, 282] on div "Festival Place Carnival Christmas FP25004/PERF 1 job 7/7 Lexicon Santa's Grotto…" at bounding box center [618, 293] width 110 height 53
click at [600, 276] on div "1 job 7/7" at bounding box center [619, 277] width 99 height 5
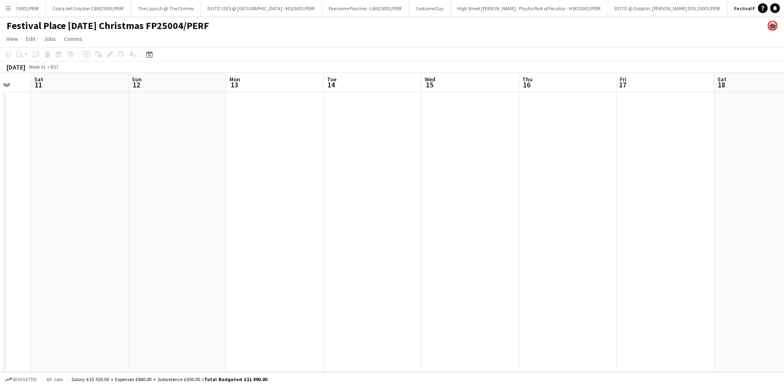
drag, startPoint x: 500, startPoint y: 270, endPoint x: 90, endPoint y: 271, distance: 409.7
click at [90, 271] on app-calendar-viewport "Tue 7 Wed 8 Thu 9 Fri 10 Sat 11 Sun 12 Mon 13 Tue 14 Wed 15 Thu 16 Fri 17 Sat 1…" at bounding box center [392, 222] width 784 height 299
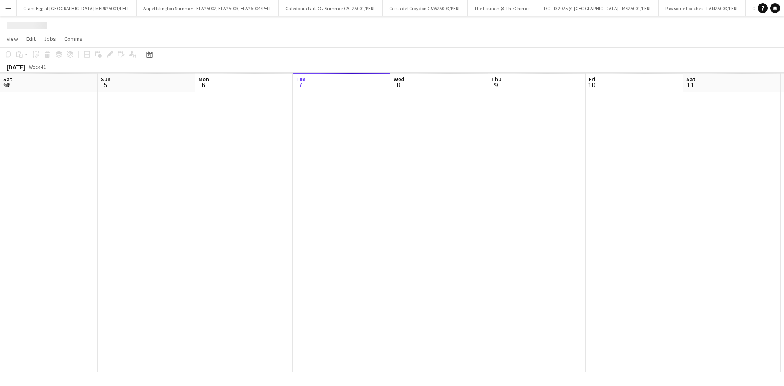
scroll to position [0, 460]
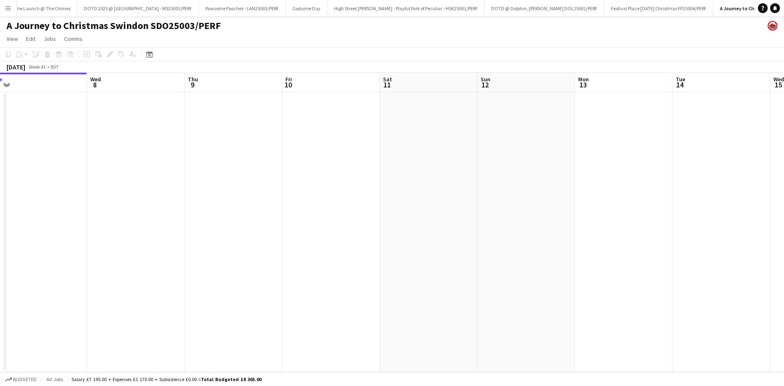
drag, startPoint x: 0, startPoint y: 0, endPoint x: 466, endPoint y: 245, distance: 526.6
click at [443, 250] on app-calendar-viewport "Sat 4 Sun 5 Mon 6 Tue 7 Wed 8 Thu 9 Fri 10 Sat 11 Sun 12 Mon 13 Tue 14 Wed 15 T…" at bounding box center [392, 222] width 784 height 299
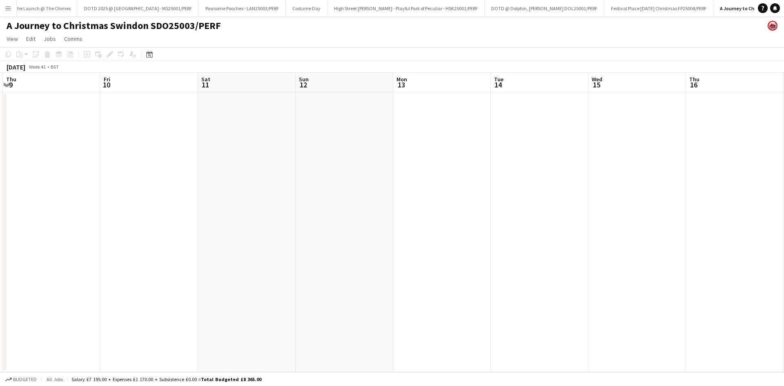
drag, startPoint x: 335, startPoint y: 247, endPoint x: 253, endPoint y: 257, distance: 83.1
click at [252, 257] on app-calendar-viewport "Mon 6 Tue 7 Wed 8 Thu 9 Fri 10 Sat 11 Sun 12 Mon 13 Tue 14 Wed 15 Thu 16 Fri 17…" at bounding box center [392, 222] width 784 height 299
click at [165, 223] on app-calendar-viewport "Thu 9 Fri 10 Sat 11 Sun 12 Mon 13 Tue 14 Wed 15 Thu 16 Fri 17 Sat 18 Sun 19 Mon…" at bounding box center [392, 222] width 784 height 299
click at [66, 144] on app-calendar-viewport "Sat 11 Sun 12 Mon 13 Tue 14 Wed 15 Thu 16 Fri 17 Sat 18 Sun 19 Mon 20 Tue 21 We…" at bounding box center [392, 222] width 784 height 299
click at [147, 230] on app-calendar-viewport "Wed 15 Thu 16 Fri 17 Sat 18 Sun 19 Mon 20 Tue 21 Wed 22 Thu 23 Fri 24 Sat 25 Su…" at bounding box center [392, 222] width 784 height 299
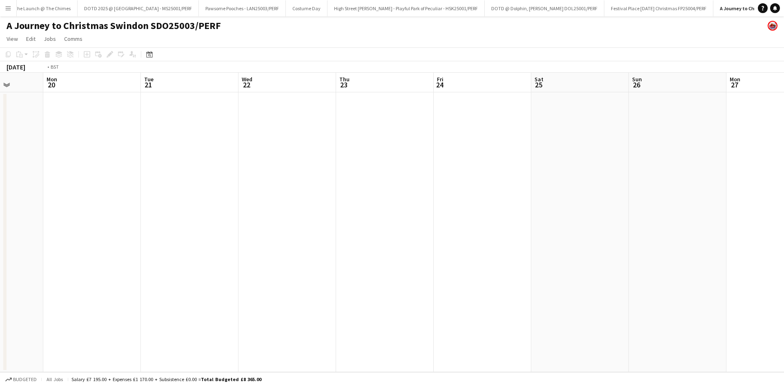
drag, startPoint x: 301, startPoint y: 190, endPoint x: 498, endPoint y: 155, distance: 199.6
click at [306, 190] on app-calendar-viewport "Fri 17 Sat 18 Sun 19 Mon 20 Tue 21 Wed 22 Thu 23 Fri 24 Sat 25 Sun 26 Mon 27 Tu…" at bounding box center [392, 222] width 784 height 299
drag, startPoint x: 498, startPoint y: 155, endPoint x: 411, endPoint y: 174, distance: 89.4
click at [286, 189] on app-calendar-viewport "Fri 17 Sat 18 Sun 19 Mon 20 Tue 21 Wed 22 Thu 23 Fri 24 Sat 25 Sun 26 Mon 27 Tu…" at bounding box center [392, 222] width 784 height 299
drag, startPoint x: 422, startPoint y: 169, endPoint x: 314, endPoint y: 193, distance: 111.2
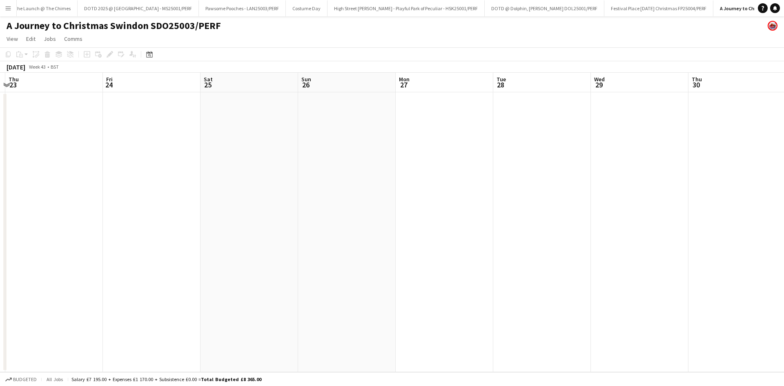
click at [314, 192] on app-calendar-viewport "Mon 20 Tue 21 Wed 22 Thu 23 Fri 24 Sat 25 Sun 26 Mon 27 Tue 28 Wed 29 Thu 30 Fr…" at bounding box center [392, 222] width 784 height 299
drag, startPoint x: 420, startPoint y: 167, endPoint x: 536, endPoint y: 149, distance: 117.4
click at [249, 192] on app-calendar-viewport "Sat 25 Sun 26 Mon 27 Tue 28 Wed 29 Thu 30 Fri 31 Sat 1 Sun 2 Mon 3 Tue 4 Wed 5 …" at bounding box center [392, 222] width 784 height 299
drag, startPoint x: 272, startPoint y: 192, endPoint x: 299, endPoint y: 191, distance: 26.2
click at [283, 194] on app-calendar-viewport "Mon 27 Tue 28 Wed 29 Thu 30 Fri 31 Sat 1 Sun 2 Mon 3 Tue 4 Wed 5 Thu 6 Fri 7 Sa…" at bounding box center [392, 222] width 784 height 299
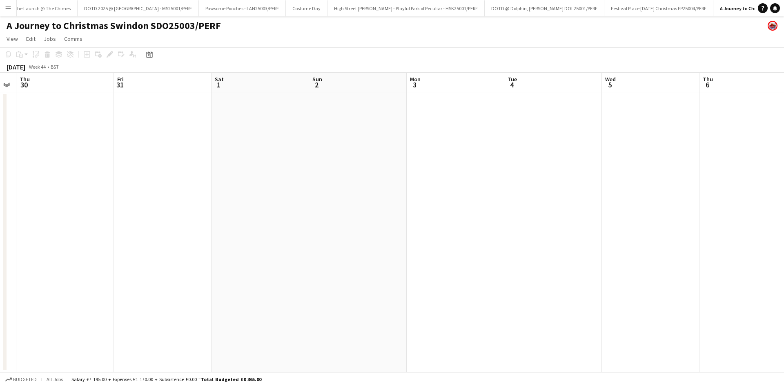
drag, startPoint x: 377, startPoint y: 172, endPoint x: 609, endPoint y: 125, distance: 236.3
click at [324, 180] on app-calendar-viewport "Mon 27 Tue 28 Wed 29 Thu 30 Fri 31 Sat 1 Sun 2 Mon 3 Tue 4 Wed 5 Thu 6 Fri 7 Sa…" at bounding box center [392, 222] width 784 height 299
click at [421, 171] on app-calendar-viewport "Mon 27 Tue 28 Wed 29 Thu 30 Fri 31 Sat 1 Sun 2 Mon 3 Tue 4 Wed 5 Thu 6 Fri 7 Sa…" at bounding box center [392, 222] width 784 height 299
click at [312, 194] on app-calendar-viewport "Wed 29 Thu 30 Fri 31 Sat 1 Sun 2 Mon 3 Tue 4 Wed 5 Thu 6 Fri 7 Sat 8 Sun 9 Mon …" at bounding box center [392, 222] width 784 height 299
click at [459, 178] on app-calendar-viewport "Sun 2 Mon 3 Tue 4 Wed 5 Thu 6 Fri 7 Sat 8 Sun 9 Mon 10 Tue 11 Wed 12 Thu 13 Fri…" at bounding box center [392, 222] width 784 height 299
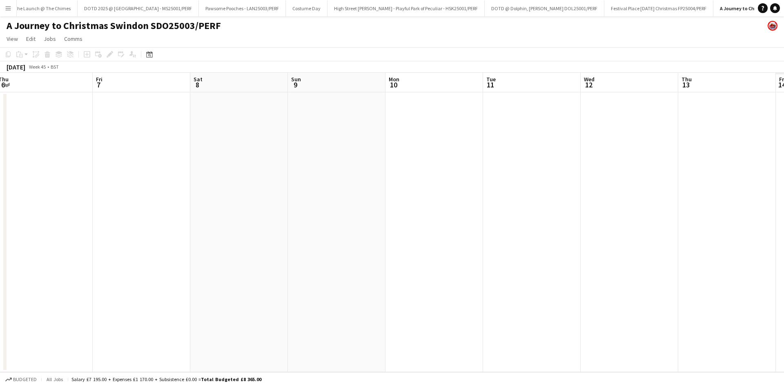
drag, startPoint x: 362, startPoint y: 214, endPoint x: 379, endPoint y: 214, distance: 16.8
click at [357, 216] on app-calendar-viewport "Sun 2 Mon 3 Tue 4 Wed 5 Thu 6 Fri 7 Sat 8 Sun 9 Mon 10 Tue 11 Wed 12 Thu 13 Fri…" at bounding box center [392, 222] width 784 height 299
click at [157, 238] on app-calendar-viewport "Thu 6 Fri 7 Sat 8 Sun 9 Mon 10 Tue 11 Wed 12 Thu 13 Fri 14 Sat 15 Sun 16 Mon 17…" at bounding box center [392, 222] width 784 height 299
drag, startPoint x: 410, startPoint y: 175, endPoint x: 215, endPoint y: 200, distance: 196.4
click at [208, 200] on app-calendar-viewport "Sun 9 Mon 10 Tue 11 Wed 12 Thu 13 Fri 14 Sat 15 Sun 16 Mon 17 Tue 18 Wed 19 Thu…" at bounding box center [392, 222] width 784 height 299
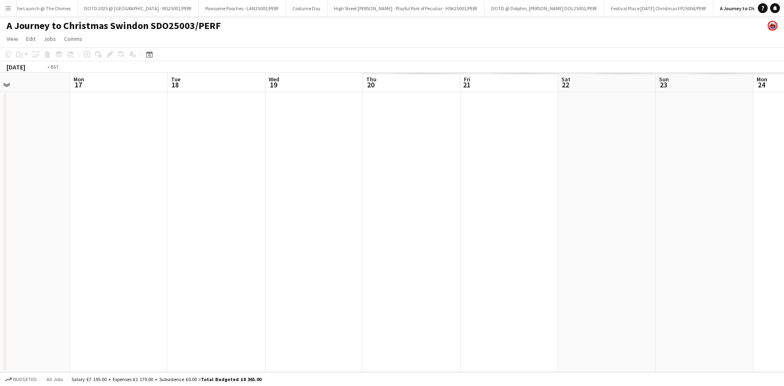
click at [295, 154] on app-calendar-viewport "Fri 14 Sat 15 Sun 16 Mon 17 Tue 18 Wed 19 Thu 20 Fri 21 Sat 22 Sun 23 Mon 24 Tu…" at bounding box center [392, 222] width 784 height 299
drag, startPoint x: 333, startPoint y: 133, endPoint x: 348, endPoint y: 132, distance: 14.7
click at [321, 136] on app-calendar-viewport "Tue 18 Wed 19 Thu 20 Fri 21 Sat 22 Sun 23 Mon 24 Tue 25 Wed 26 Thu 27 Fri 28 Sa…" at bounding box center [392, 222] width 784 height 299
click at [223, 171] on app-calendar-viewport "Tue 18 Wed 19 Thu 20 Fri 21 Sat 22 Sun 23 Mon 24 Tue 25 Wed 26 Thu 27 Fri 28 Sa…" at bounding box center [392, 222] width 784 height 299
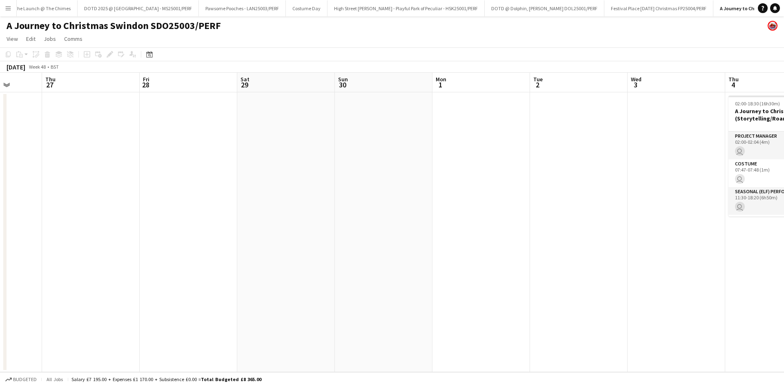
drag, startPoint x: 331, startPoint y: 145, endPoint x: 123, endPoint y: 200, distance: 215.3
click at [123, 200] on app-calendar-viewport "Sun 23 Mon 24 Tue 25 Wed 26 Thu 27 Fri 28 Sat 29 Sun 30 Mon 1 Tue 2 Wed 3 Thu 4…" at bounding box center [392, 222] width 784 height 299
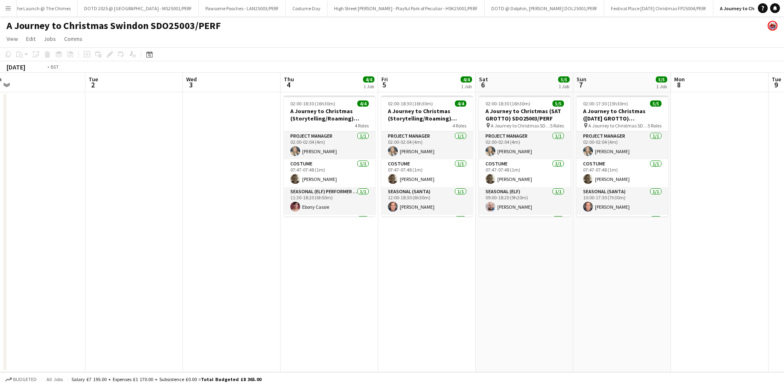
drag, startPoint x: 713, startPoint y: 132, endPoint x: 422, endPoint y: 206, distance: 299.6
click at [438, 201] on app-calendar-viewport "Thu 27 Fri 28 Sat 29 Sun 30 Mon 1 Tue 2 Wed 3 Thu 4 4/4 1 Job Fri 5 4/4 1 Job S…" at bounding box center [392, 222] width 784 height 299
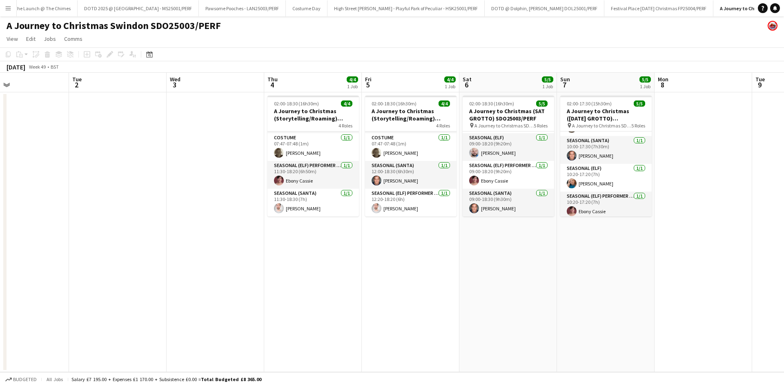
scroll to position [54, 0]
